Goal: Download file/media

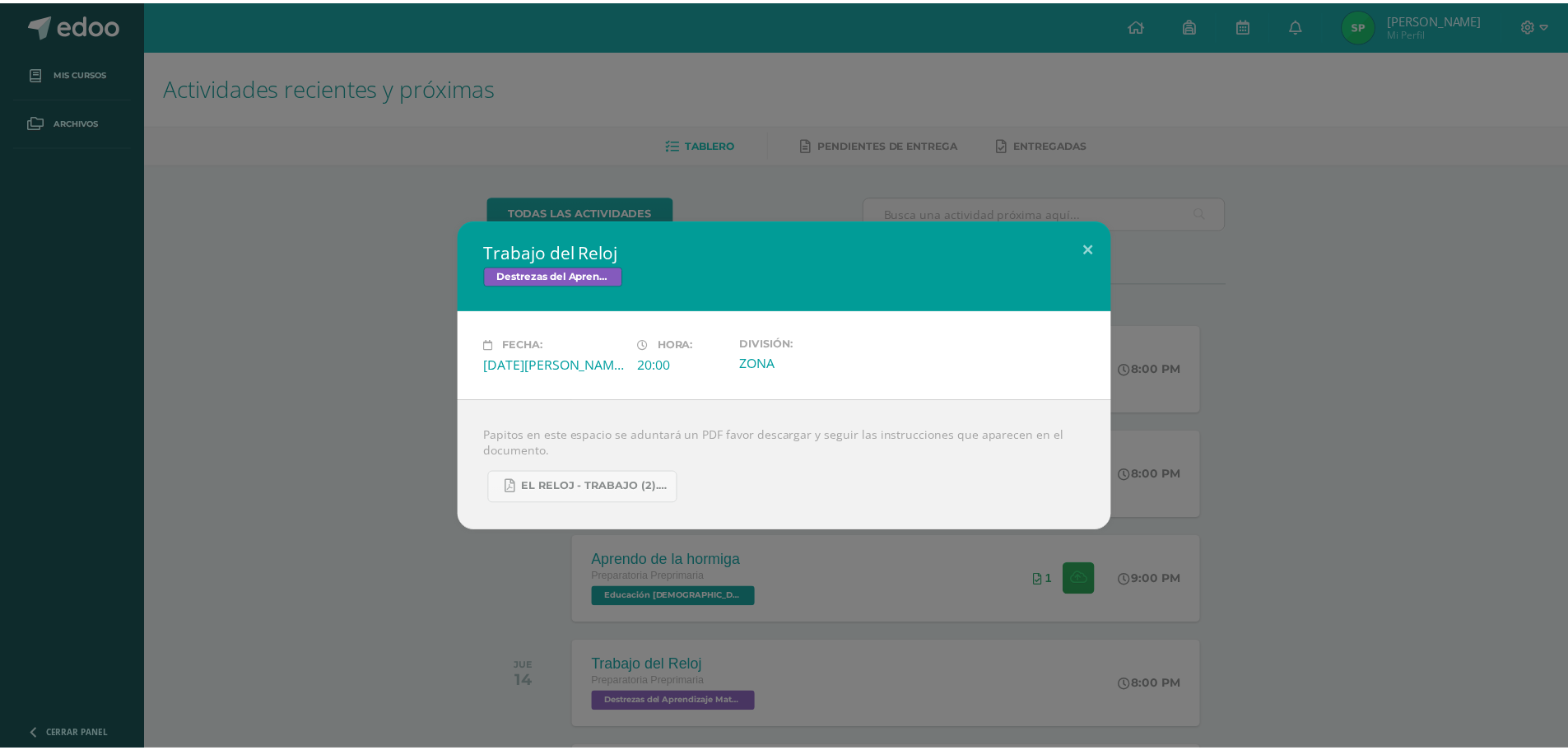
scroll to position [412, 0]
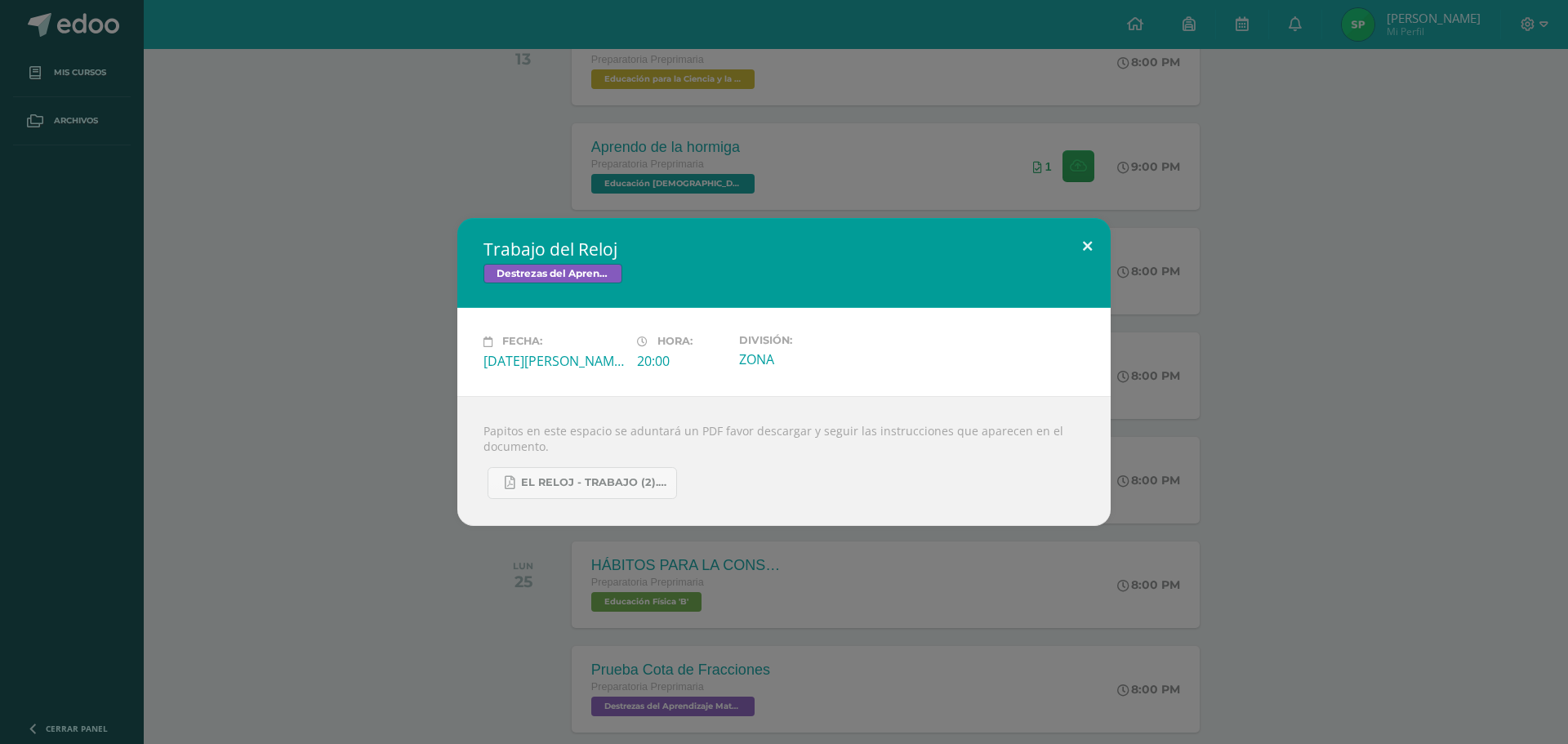
click at [1088, 247] on button at bounding box center [1087, 245] width 46 height 55
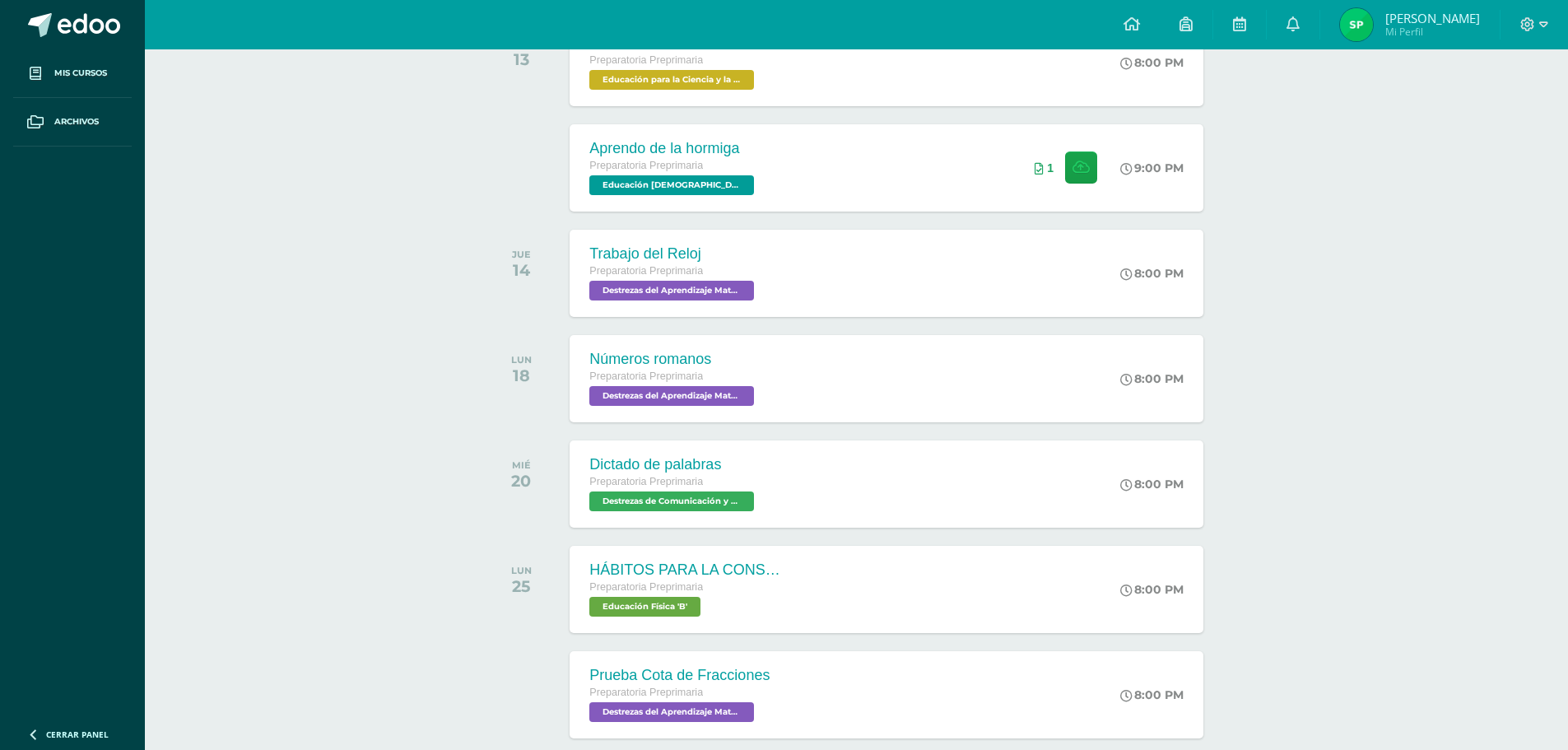
click at [1551, 32] on div at bounding box center [1534, 24] width 67 height 49
click at [1528, 21] on icon at bounding box center [1528, 25] width 15 height 15
click at [1459, 113] on span "Cerrar sesión" at bounding box center [1492, 112] width 74 height 16
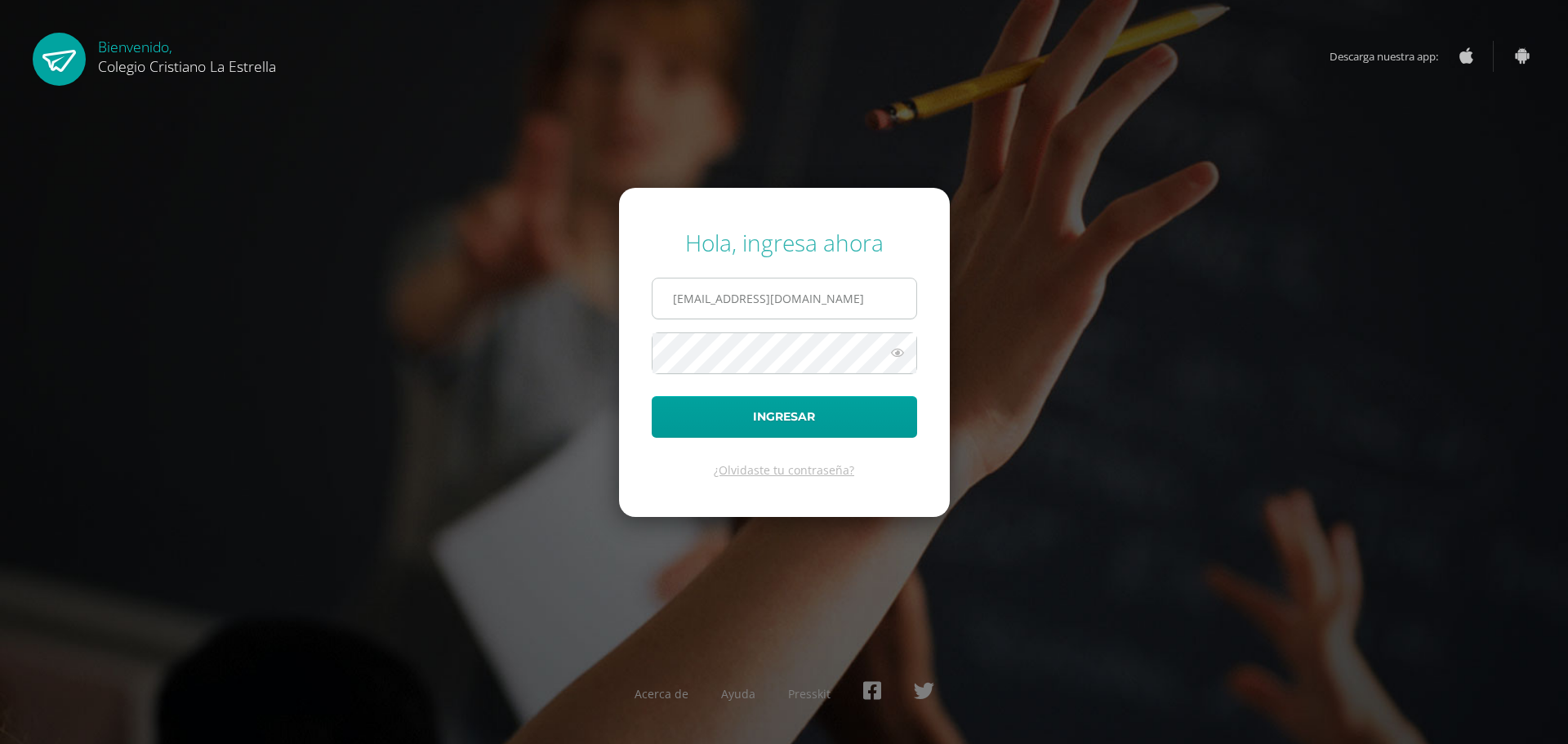
click at [823, 291] on input "[EMAIL_ADDRESS][DOMAIN_NAME]" at bounding box center [784, 298] width 264 height 40
type input "[EMAIL_ADDRESS][DOMAIN_NAME]"
click at [789, 424] on button "Ingresar" at bounding box center [784, 417] width 265 height 41
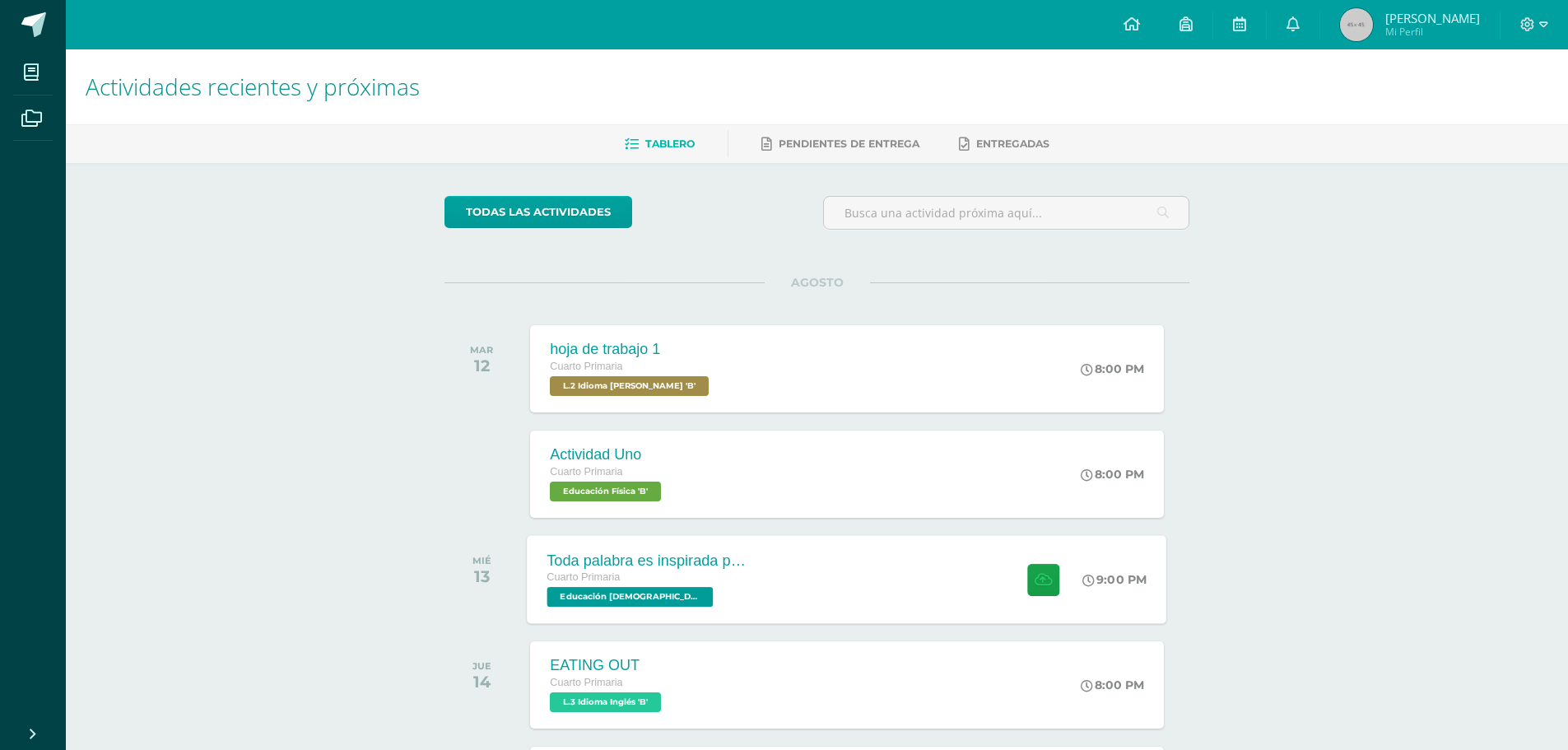
click at [713, 601] on div "Cuarto Primaria Educación Cristiana 'B'" at bounding box center [647, 589] width 199 height 38
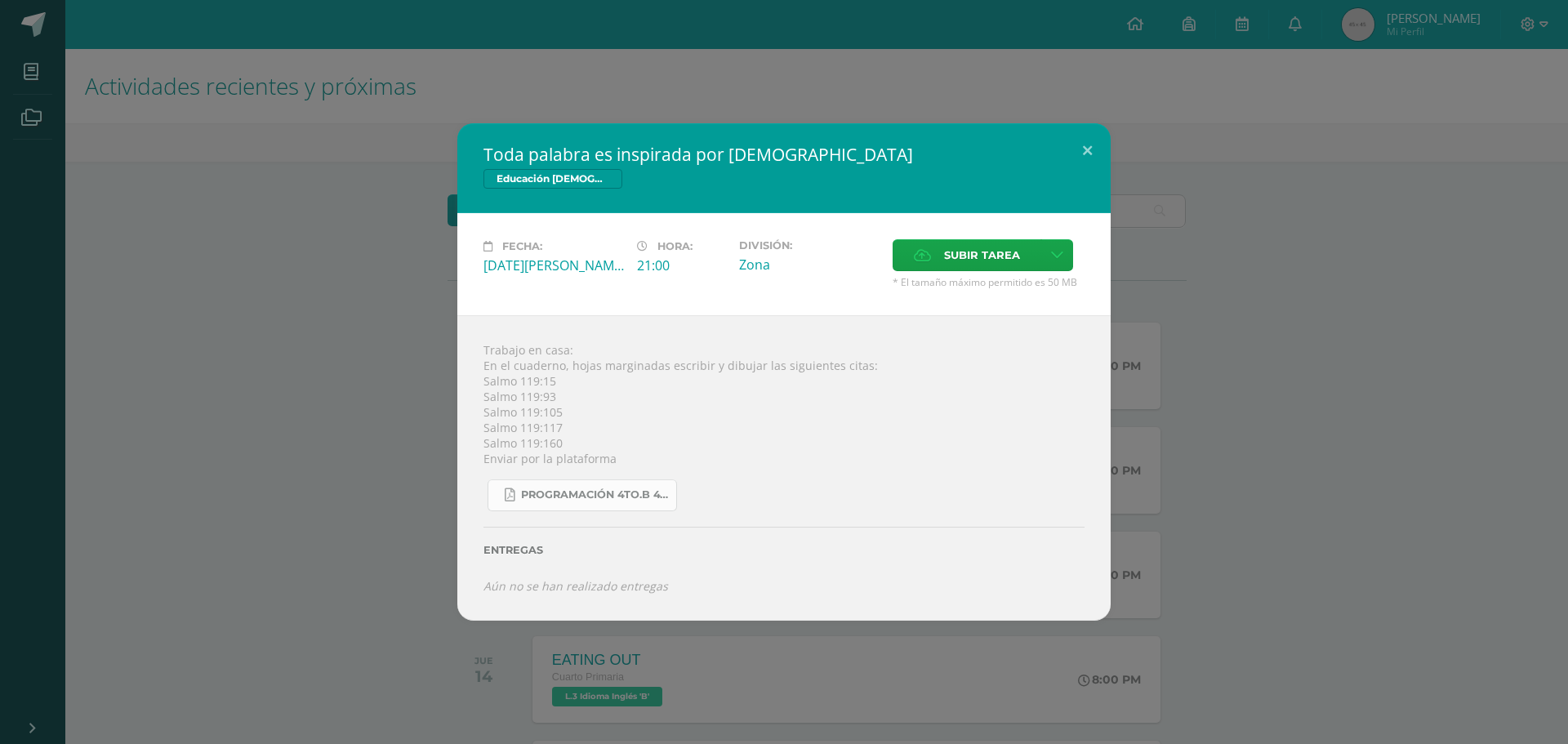
click at [572, 500] on span "Programación 4to.B 4ta. Unidad 2025.pdf" at bounding box center [595, 495] width 147 height 13
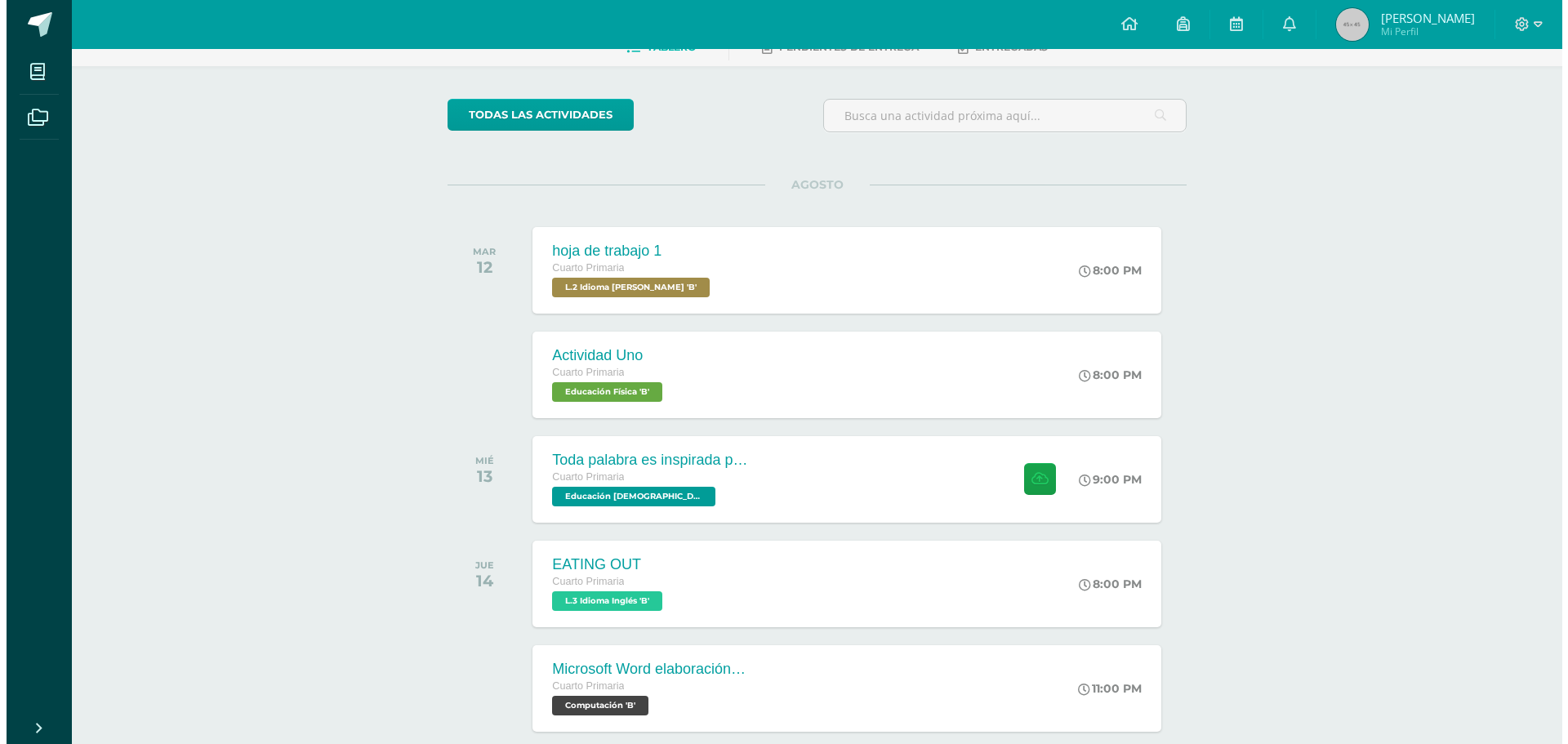
scroll to position [245, 0]
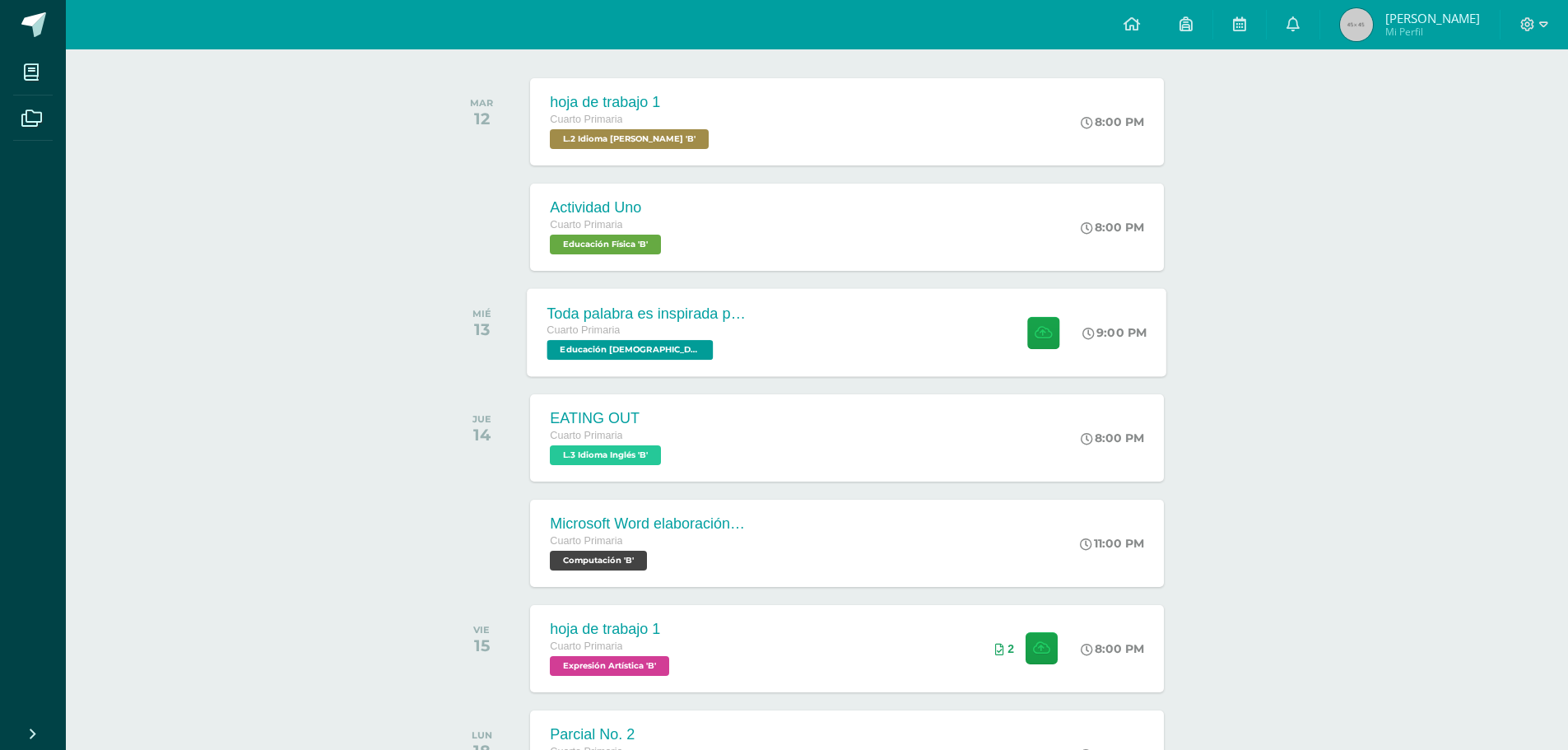
click at [625, 350] on span "Educación [DEMOGRAPHIC_DATA] 'B'" at bounding box center [631, 350] width 166 height 20
